Goal: Find specific page/section: Find specific page/section

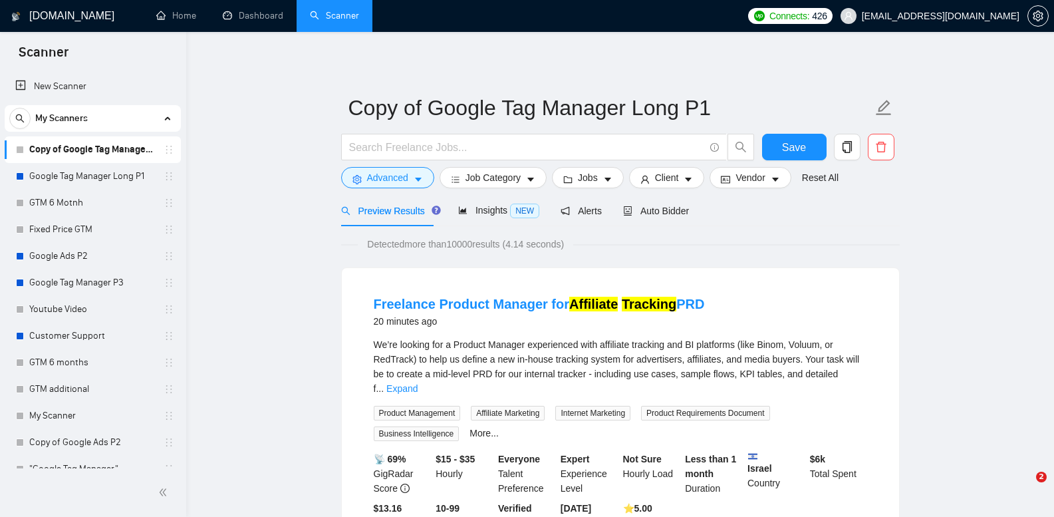
click at [94, 180] on link "Google Tag Manager Long P1" at bounding box center [92, 176] width 126 height 27
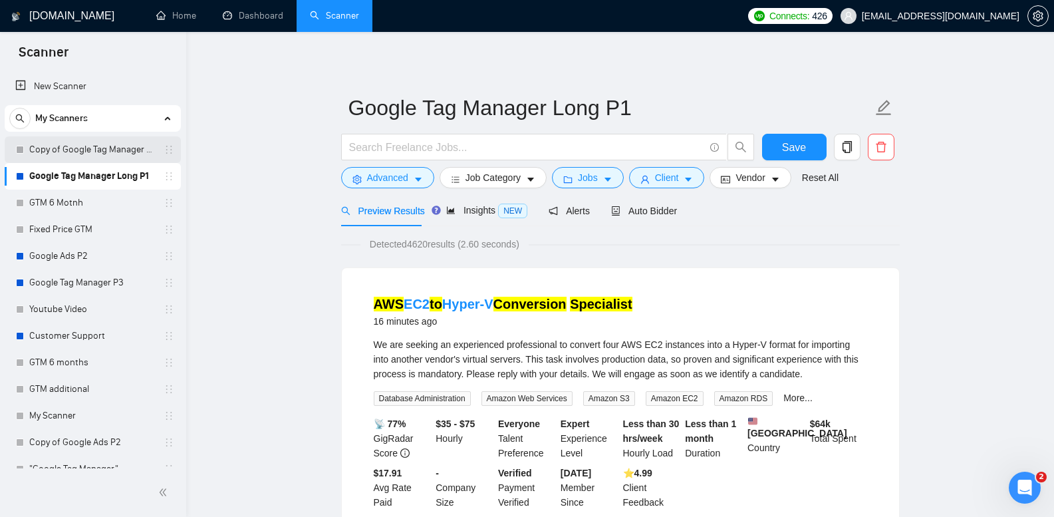
click at [114, 149] on link "Copy of Google Tag Manager Long P1" at bounding box center [92, 149] width 126 height 27
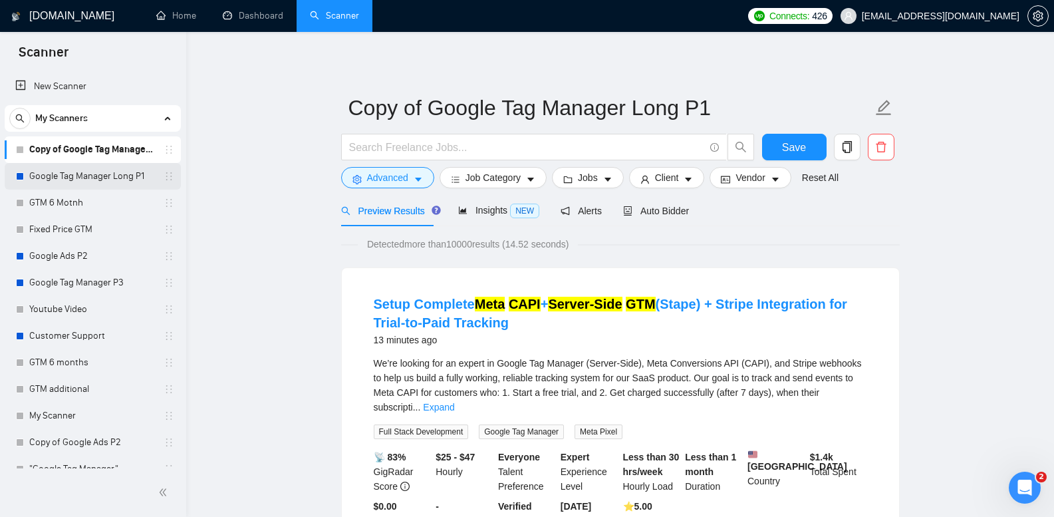
click at [123, 178] on link "Google Tag Manager Long P1" at bounding box center [92, 176] width 126 height 27
